Goal: Use online tool/utility: Utilize a website feature to perform a specific function

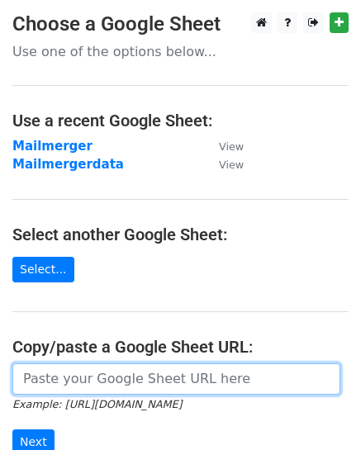
click at [83, 371] on input "url" at bounding box center [176, 379] width 328 height 31
paste input "[URL][DOMAIN_NAME]"
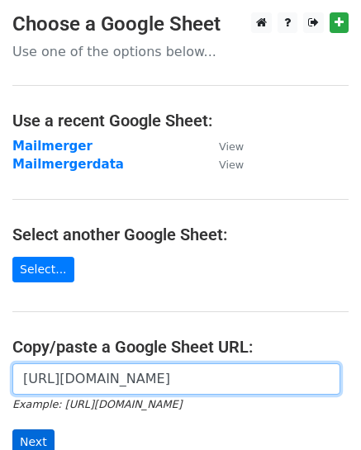
type input "[URL][DOMAIN_NAME]"
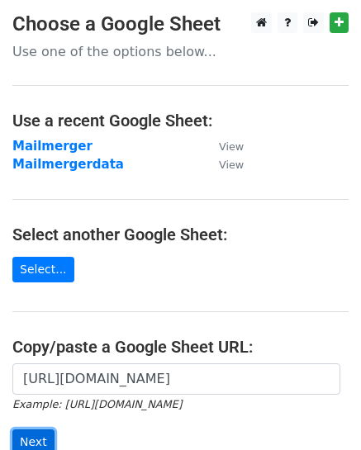
click at [32, 434] on input "Next" at bounding box center [33, 443] width 42 height 26
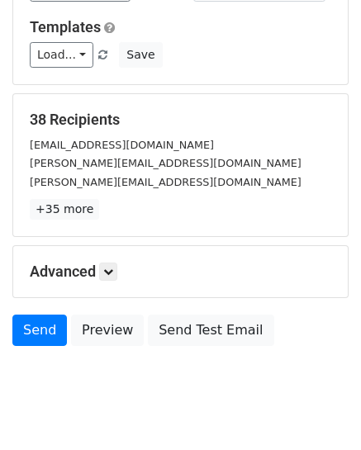
scroll to position [188, 0]
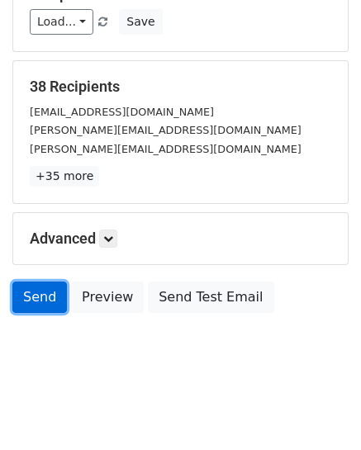
click at [33, 298] on link "Send" at bounding box center [39, 297] width 55 height 31
click at [48, 298] on link "Send" at bounding box center [39, 297] width 55 height 31
